Goal: Navigation & Orientation: Find specific page/section

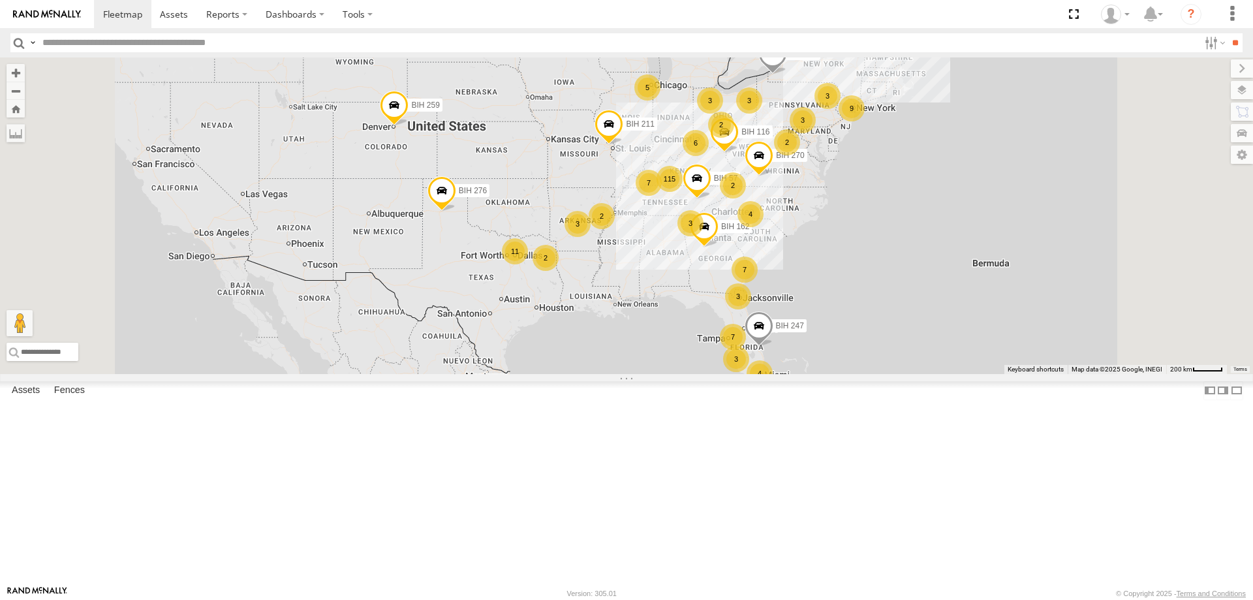
click at [1243, 93] on label at bounding box center [1242, 90] width 22 height 18
click at [0, 0] on span "Basemaps" at bounding box center [0, 0] width 0 height 0
click at [0, 0] on span "Satellite + Roadmap" at bounding box center [0, 0] width 0 height 0
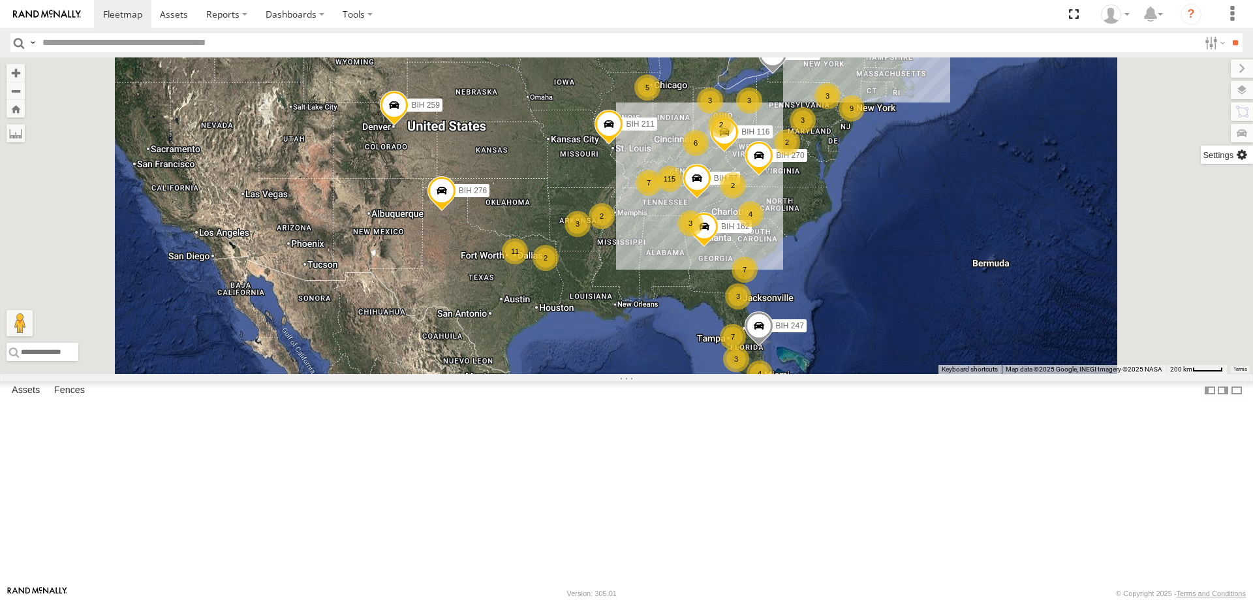
click at [1201, 158] on label at bounding box center [1227, 155] width 52 height 18
click at [0, 0] on span "Show Mouse Coordinates" at bounding box center [0, 0] width 0 height 0
click at [1209, 72] on label at bounding box center [1231, 68] width 44 height 18
click at [542, 9] on section at bounding box center [672, 14] width 1156 height 28
click at [531, 10] on section at bounding box center [672, 14] width 1156 height 28
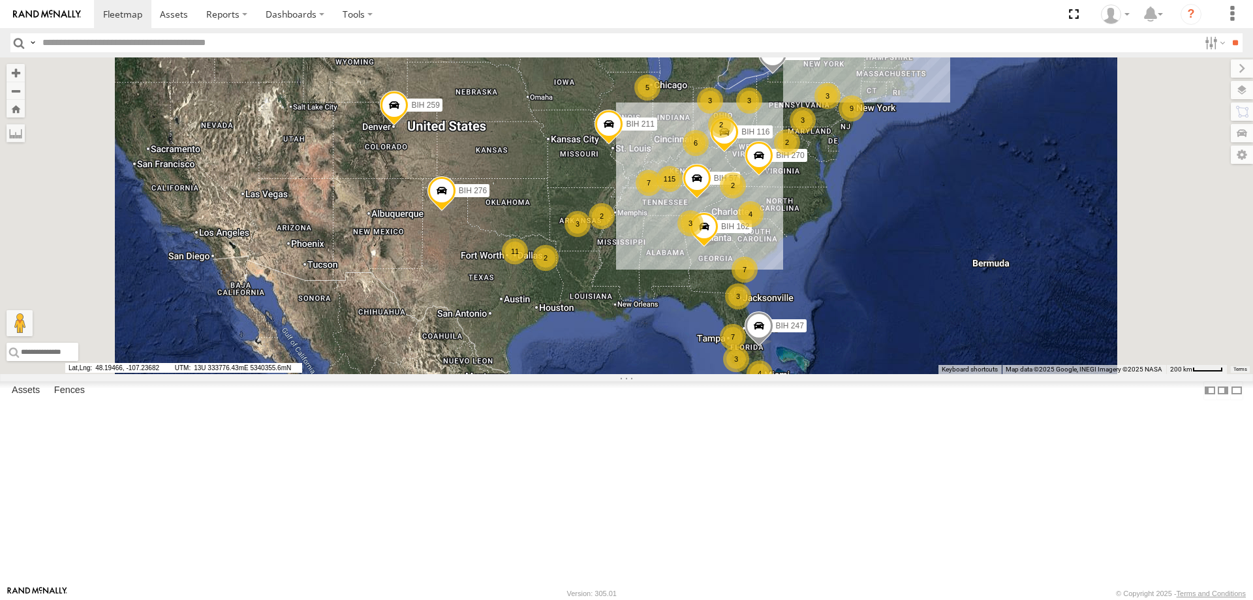
click at [431, 12] on section at bounding box center [672, 14] width 1156 height 28
click at [578, 14] on section at bounding box center [672, 14] width 1156 height 28
click at [574, 6] on section at bounding box center [672, 14] width 1156 height 28
click at [622, 20] on section at bounding box center [672, 14] width 1156 height 28
click at [600, 18] on section at bounding box center [672, 14] width 1156 height 28
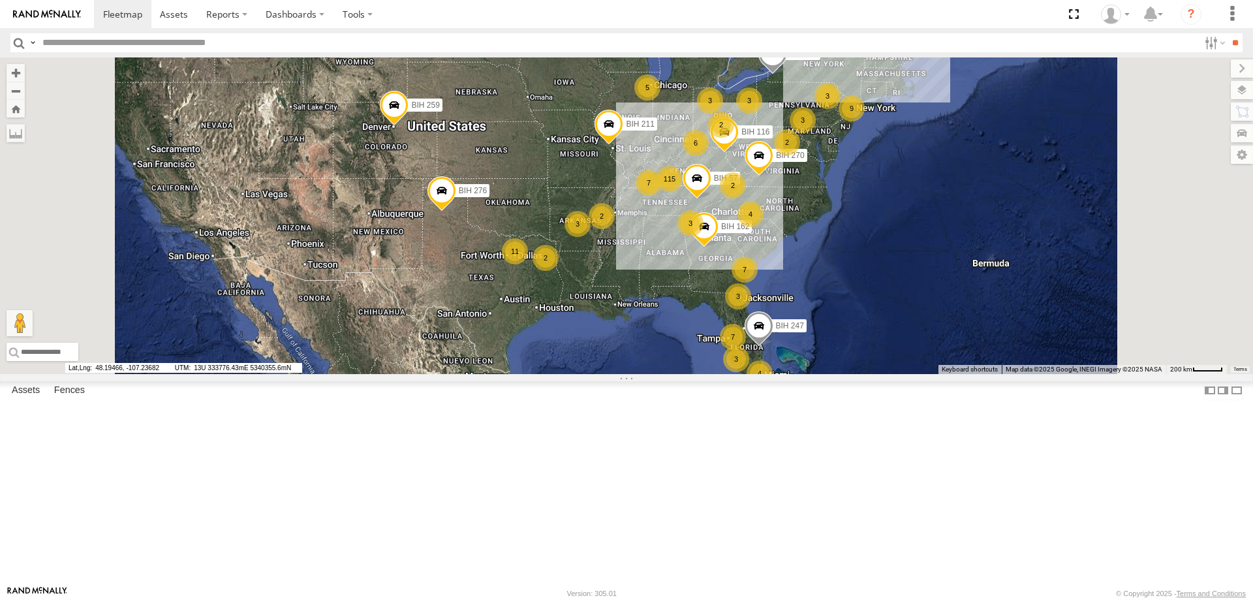
click at [502, 11] on section at bounding box center [672, 14] width 1156 height 28
click at [539, 14] on section at bounding box center [672, 14] width 1156 height 28
click at [635, 8] on section at bounding box center [672, 14] width 1156 height 28
click at [627, 23] on section at bounding box center [672, 14] width 1156 height 28
click at [777, 14] on section at bounding box center [672, 14] width 1156 height 28
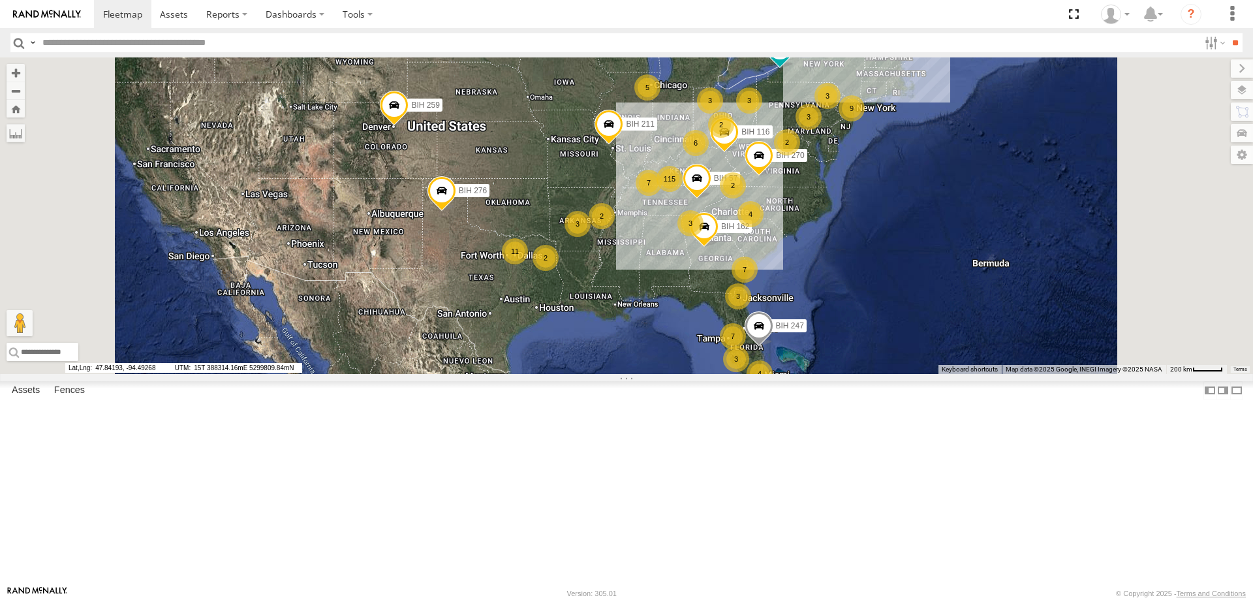
click at [585, 11] on section at bounding box center [672, 14] width 1156 height 28
click at [746, 6] on section at bounding box center [672, 14] width 1156 height 28
click at [575, 23] on section at bounding box center [672, 14] width 1156 height 28
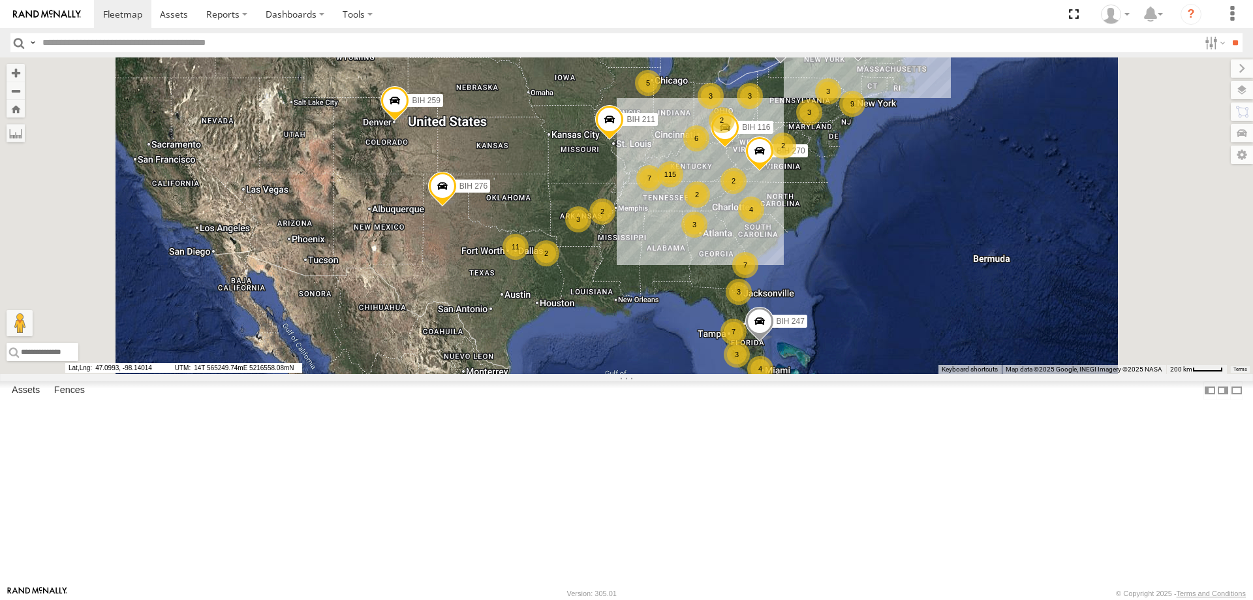
click at [542, 20] on section at bounding box center [672, 14] width 1156 height 28
click at [575, 17] on section at bounding box center [672, 14] width 1156 height 28
click at [550, 14] on section at bounding box center [672, 14] width 1156 height 28
